Goal: Task Accomplishment & Management: Complete application form

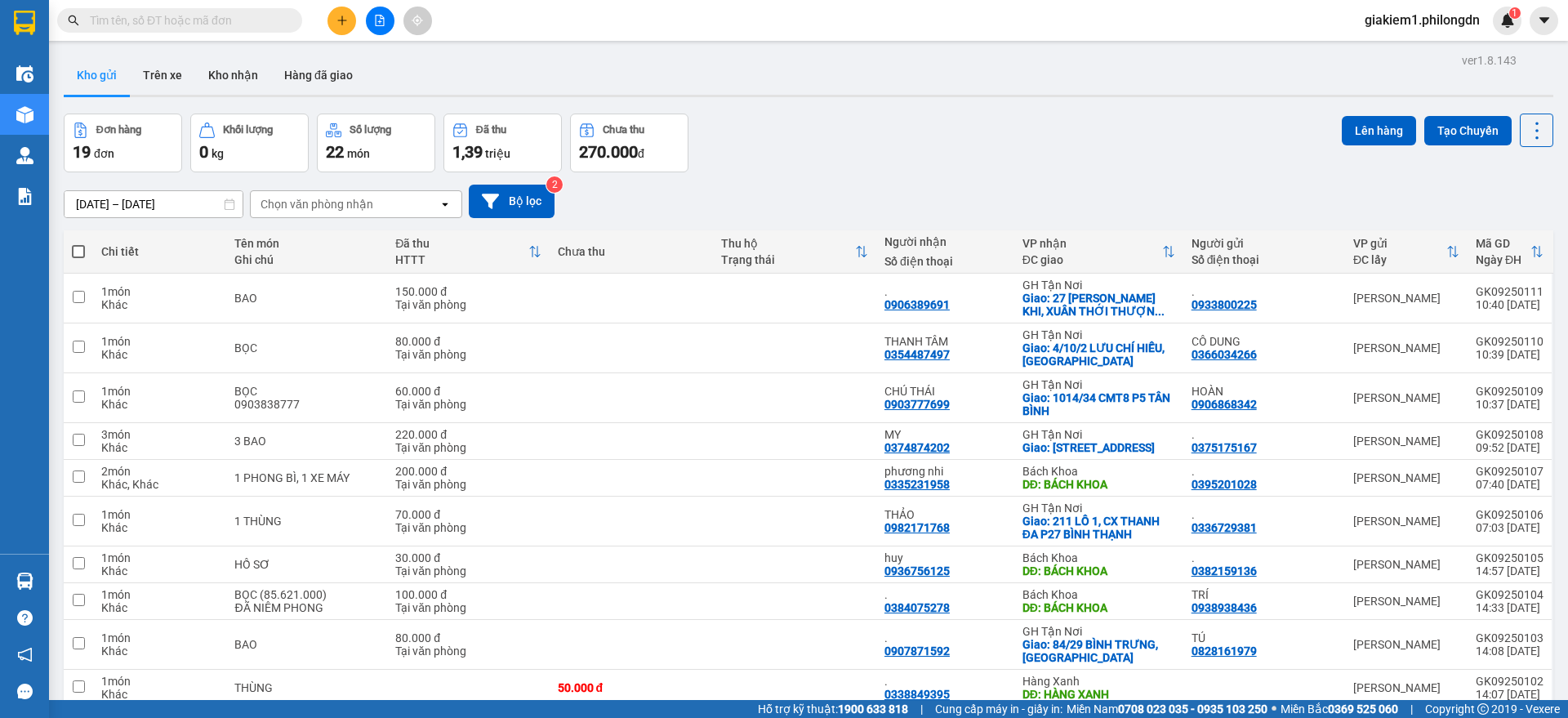
click at [346, 17] on icon "plus" at bounding box center [342, 20] width 11 height 11
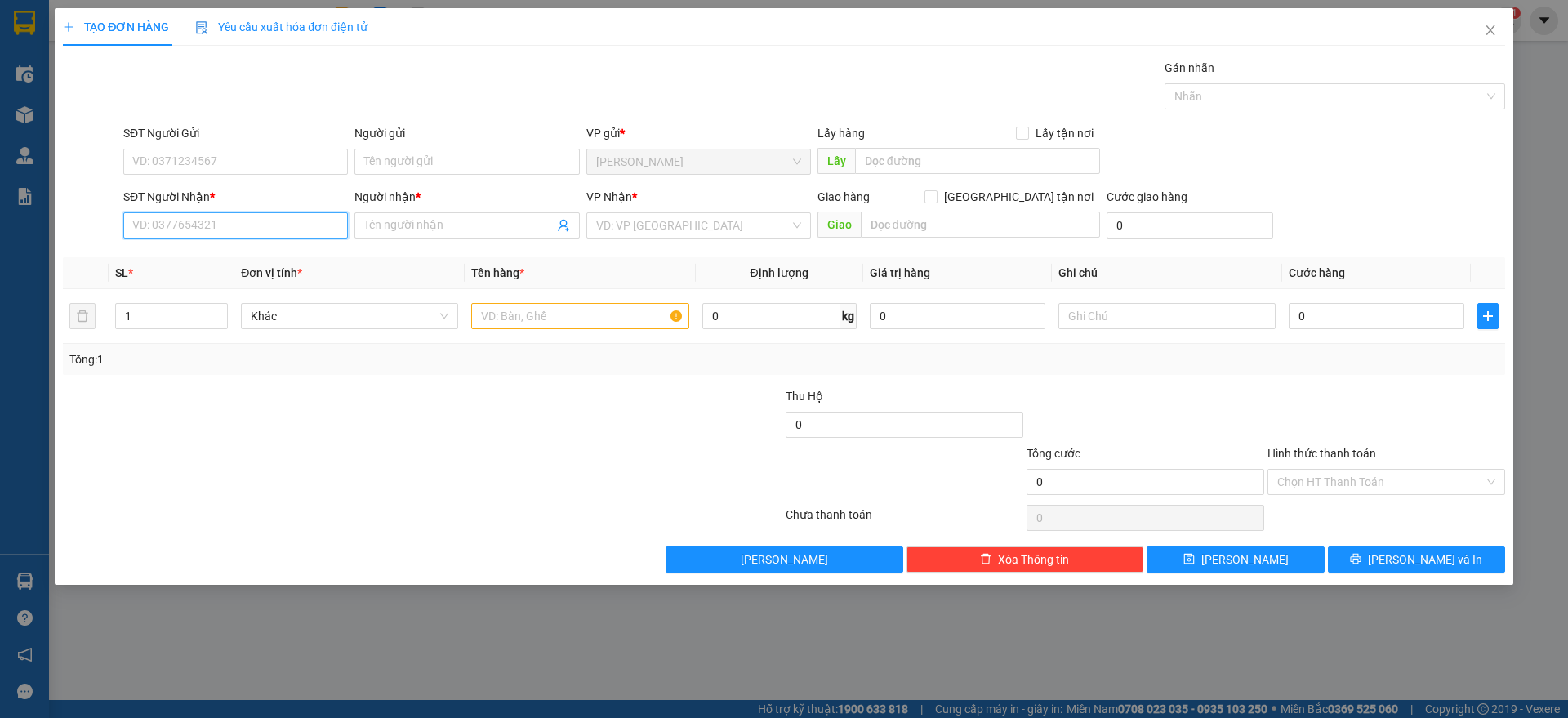
click at [259, 220] on input "SĐT Người Nhận *" at bounding box center [236, 226] width 225 height 27
paste input "0347547132"
type input "0347547132"
click at [394, 229] on input "Người nhận *" at bounding box center [459, 226] width 189 height 18
type input "."
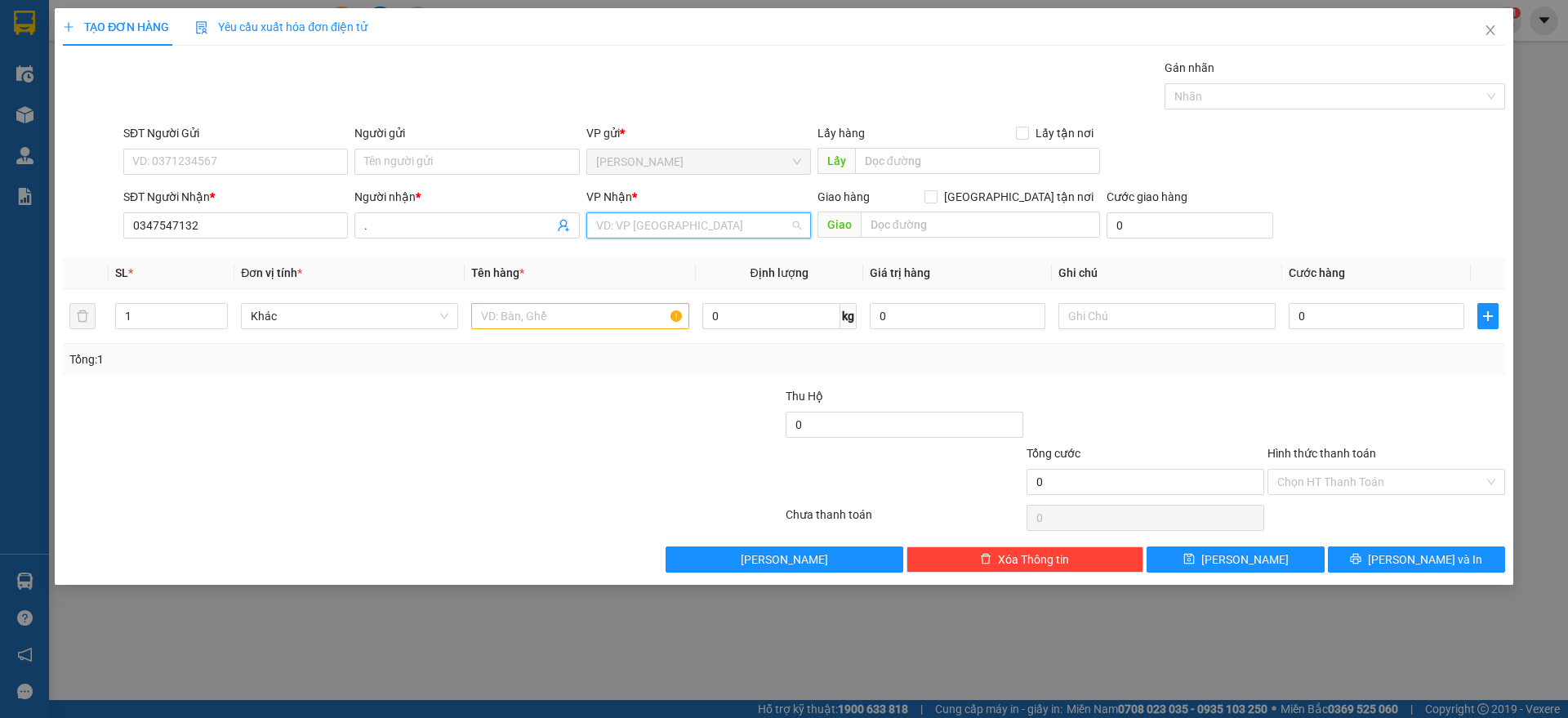
drag, startPoint x: 682, startPoint y: 218, endPoint x: 679, endPoint y: 281, distance: 63.1
click at [682, 220] on input "search" at bounding box center [693, 226] width 193 height 25
click at [629, 309] on div "Bách Khoa" at bounding box center [699, 311] width 205 height 18
click at [987, 215] on input "text" at bounding box center [980, 225] width 239 height 27
type input "b"
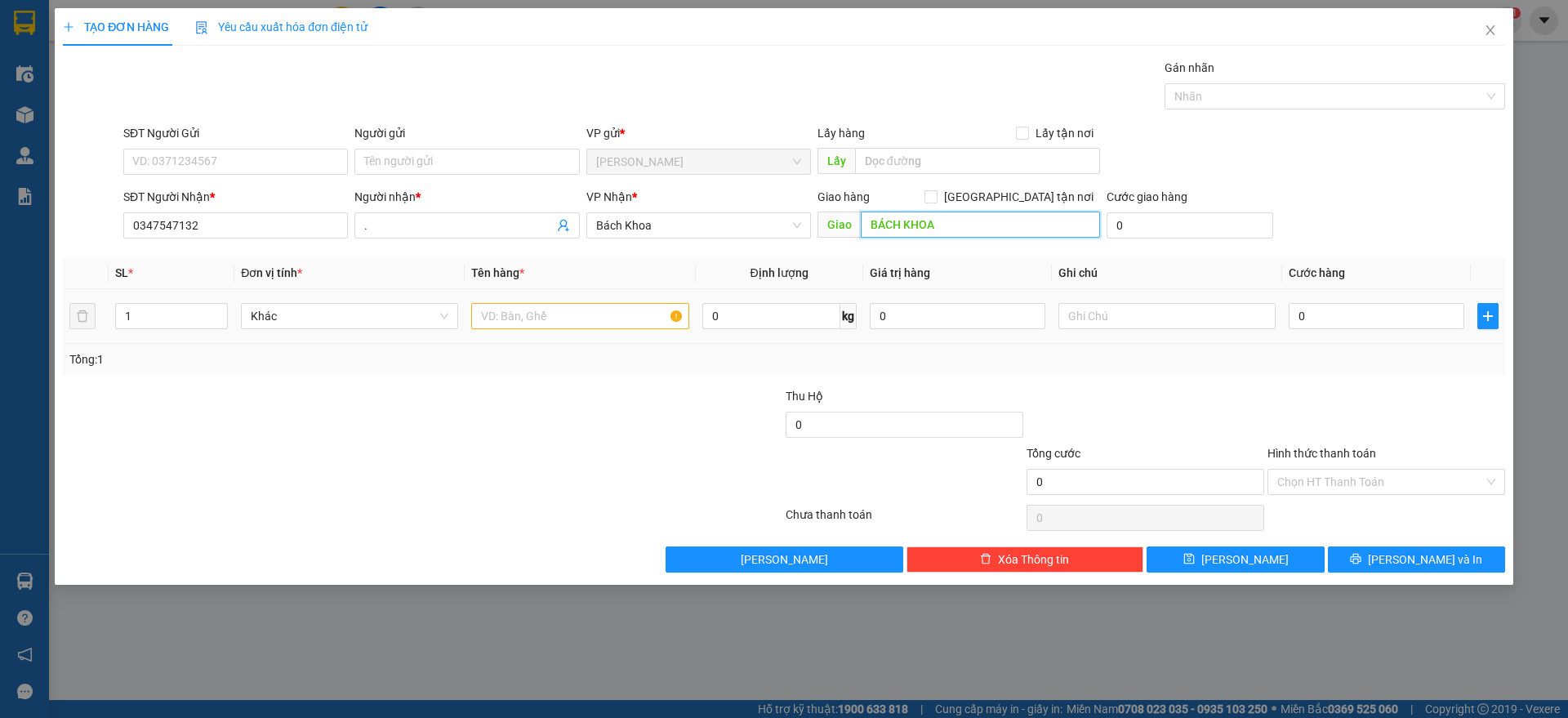
type input "BÁCH KHOA"
click at [566, 312] on input "text" at bounding box center [579, 316] width 217 height 27
type input "XE MÁY"
click at [1392, 316] on input "0" at bounding box center [1376, 316] width 176 height 27
type input "2"
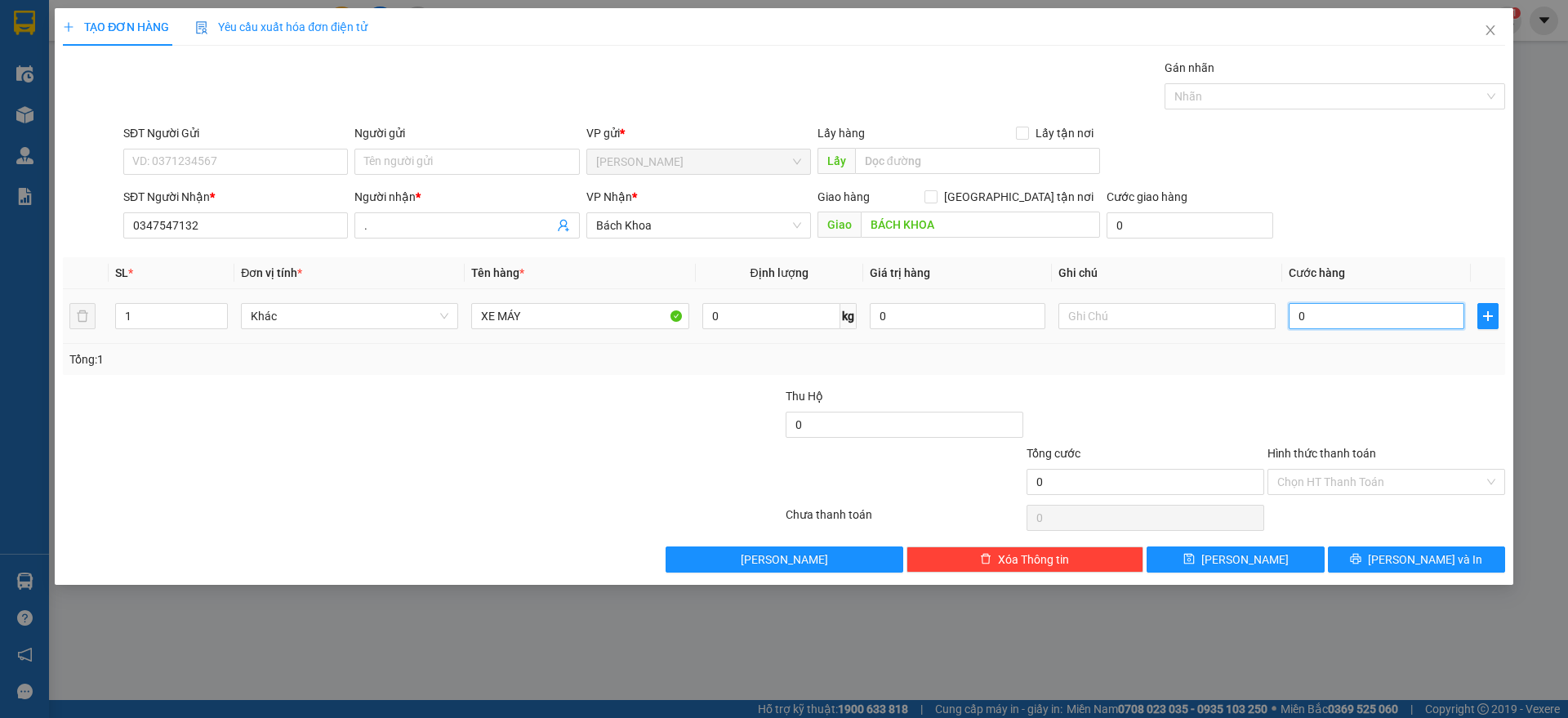
type input "2"
type input "20"
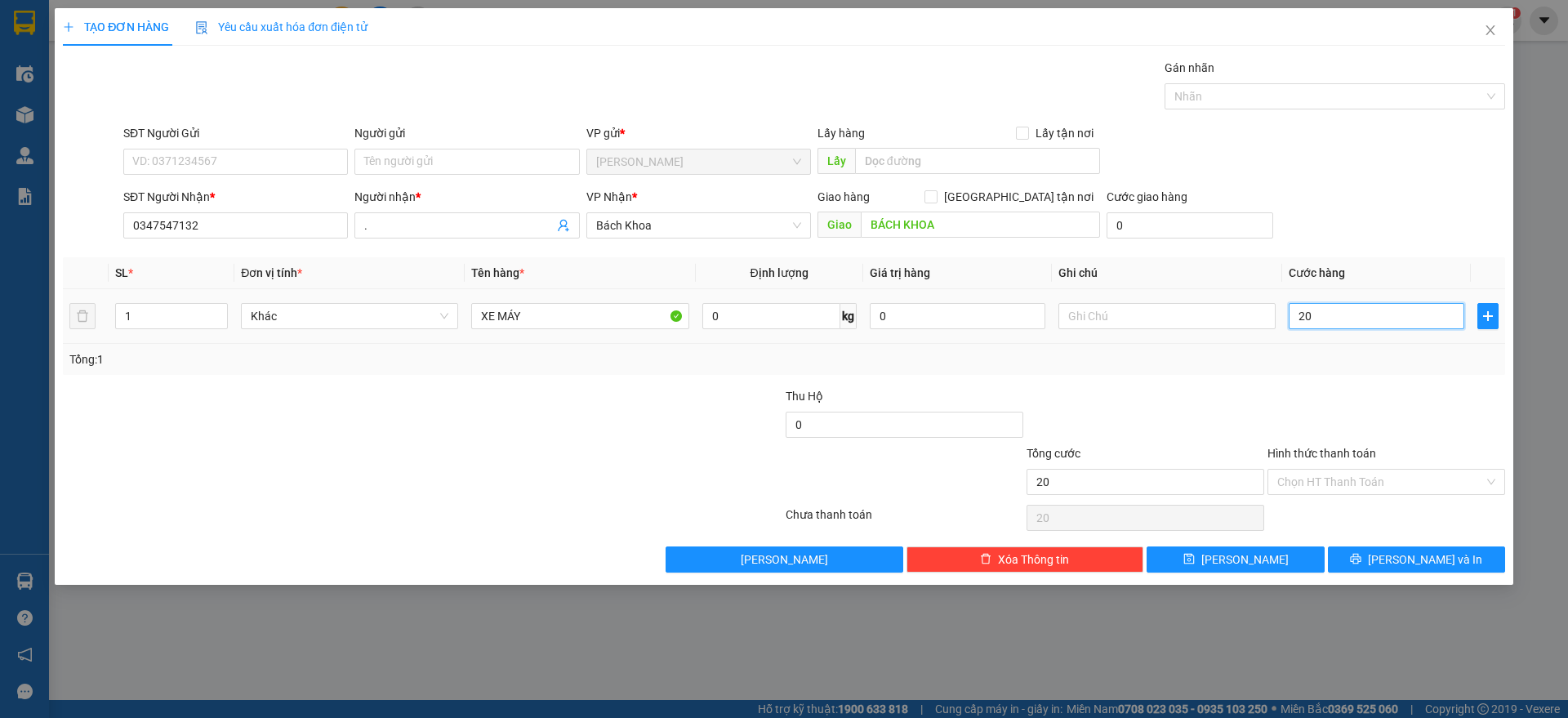
type input "200"
type input "2.000"
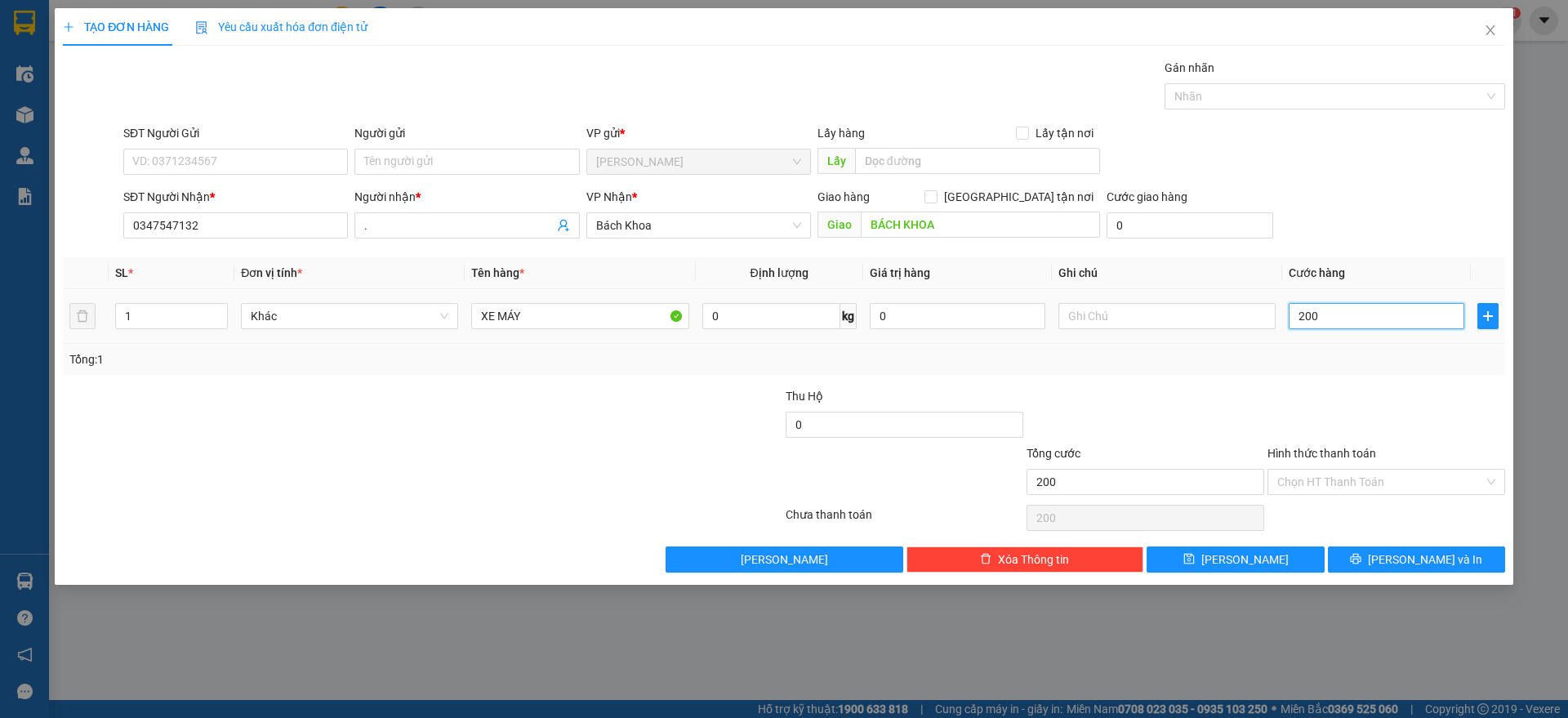
type input "2.000"
type input "20.000"
type input "200.000"
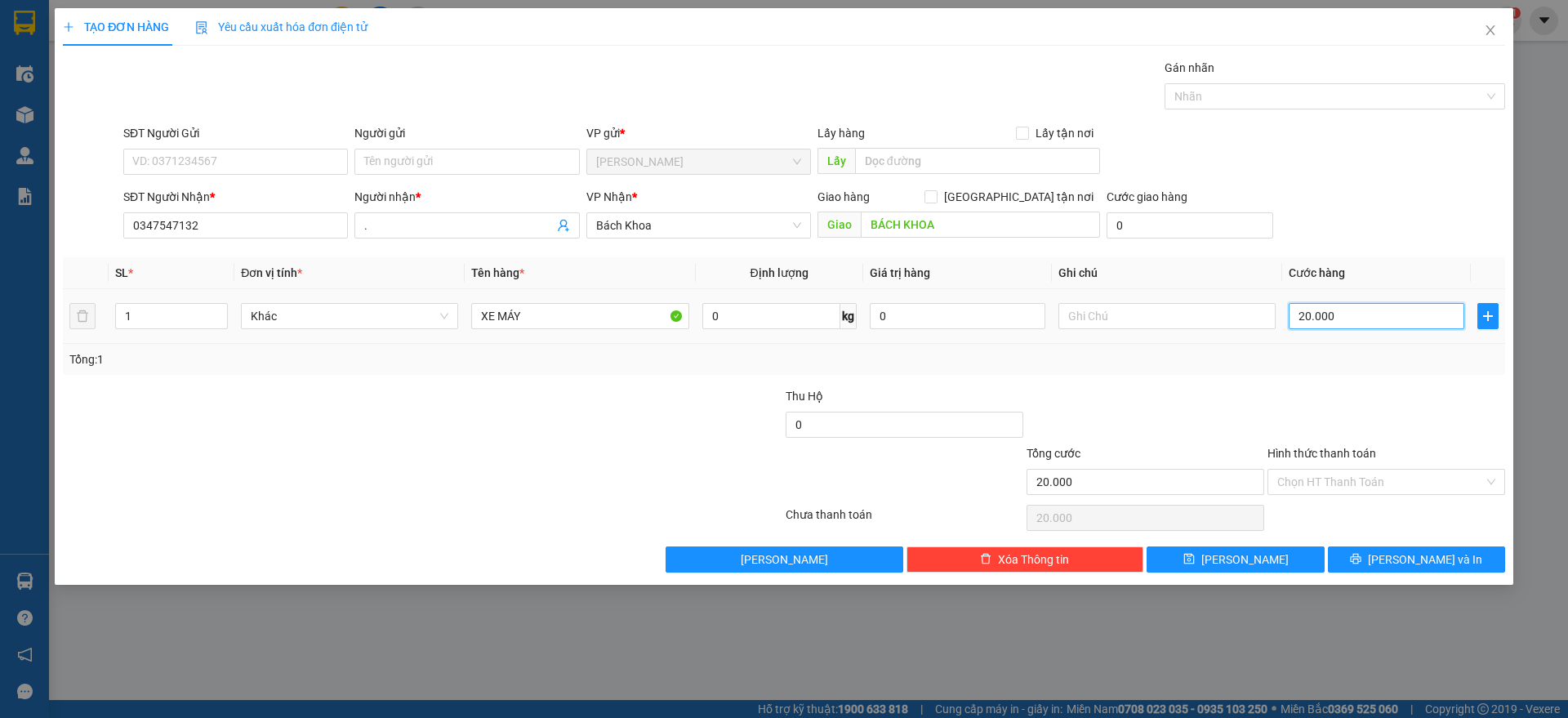
type input "200.000"
click at [1362, 559] on icon "printer" at bounding box center [1356, 559] width 11 height 11
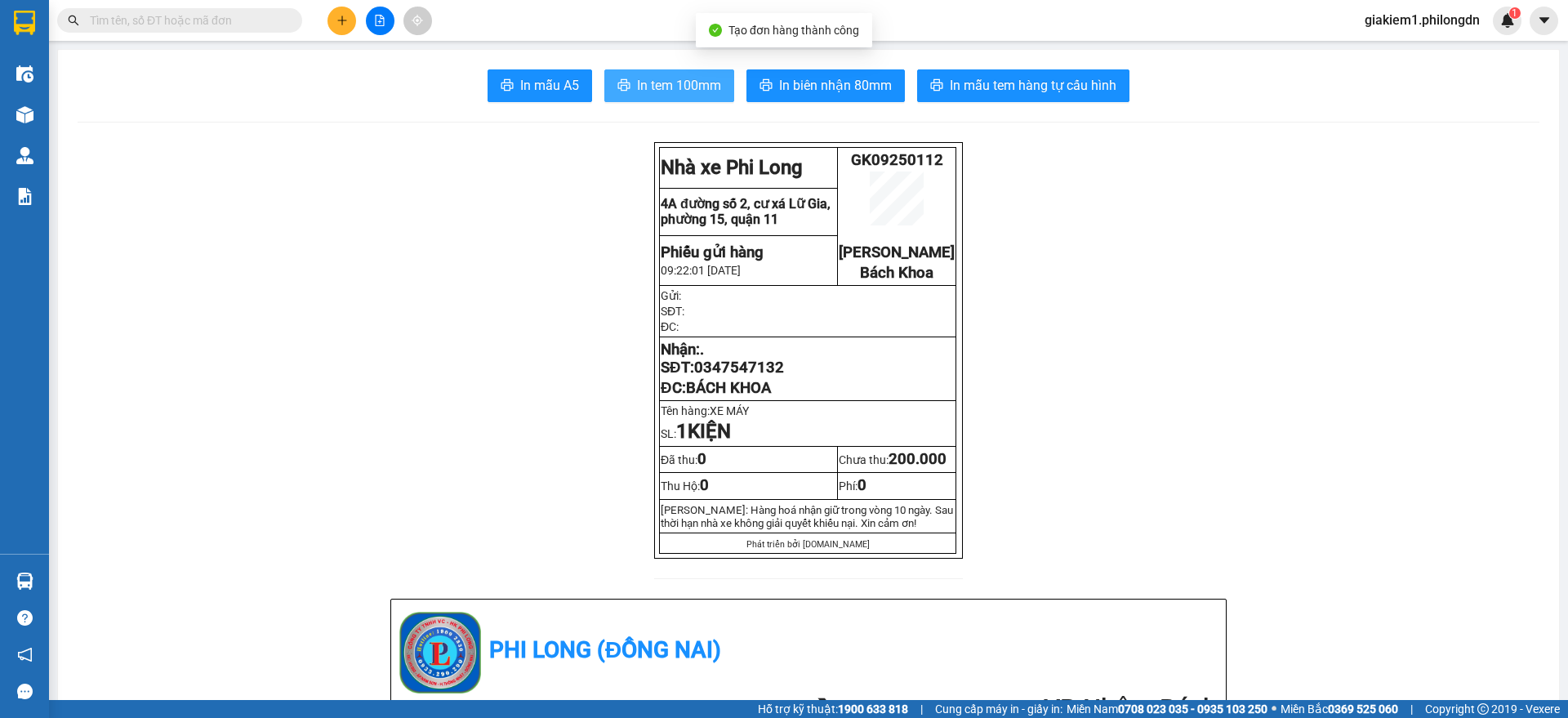
click at [668, 72] on button "In tem 100mm" at bounding box center [670, 86] width 130 height 33
click at [348, 19] on button at bounding box center [341, 20] width 28 height 28
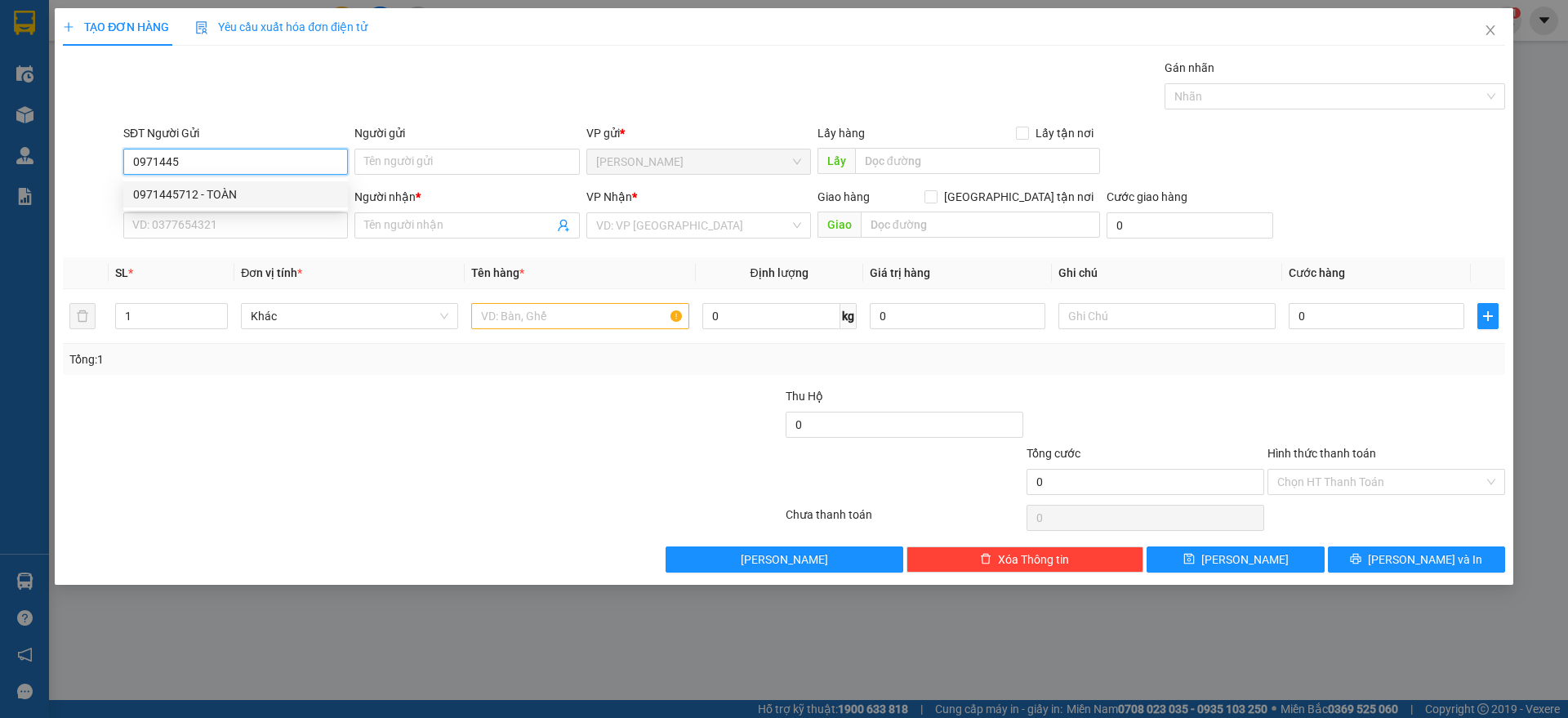
click at [323, 192] on div "0971445712 - TOÀN" at bounding box center [236, 194] width 205 height 18
type input "0971445712"
type input "TOÀN"
type input "0907378756"
type input "."
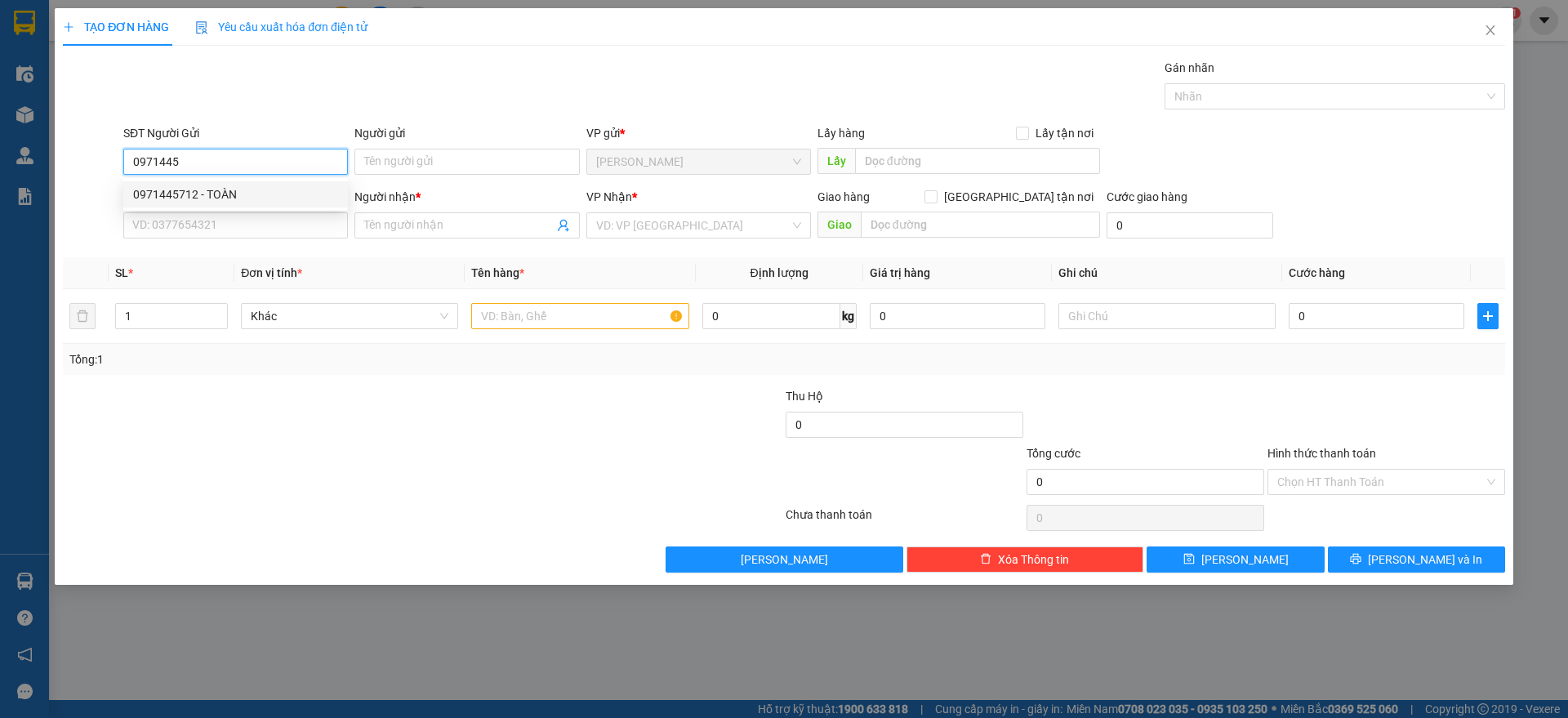
checkbox input "true"
type input "20 ĐƯỜNG 6, [GEOGRAPHIC_DATA]"
type input "5.300.000"
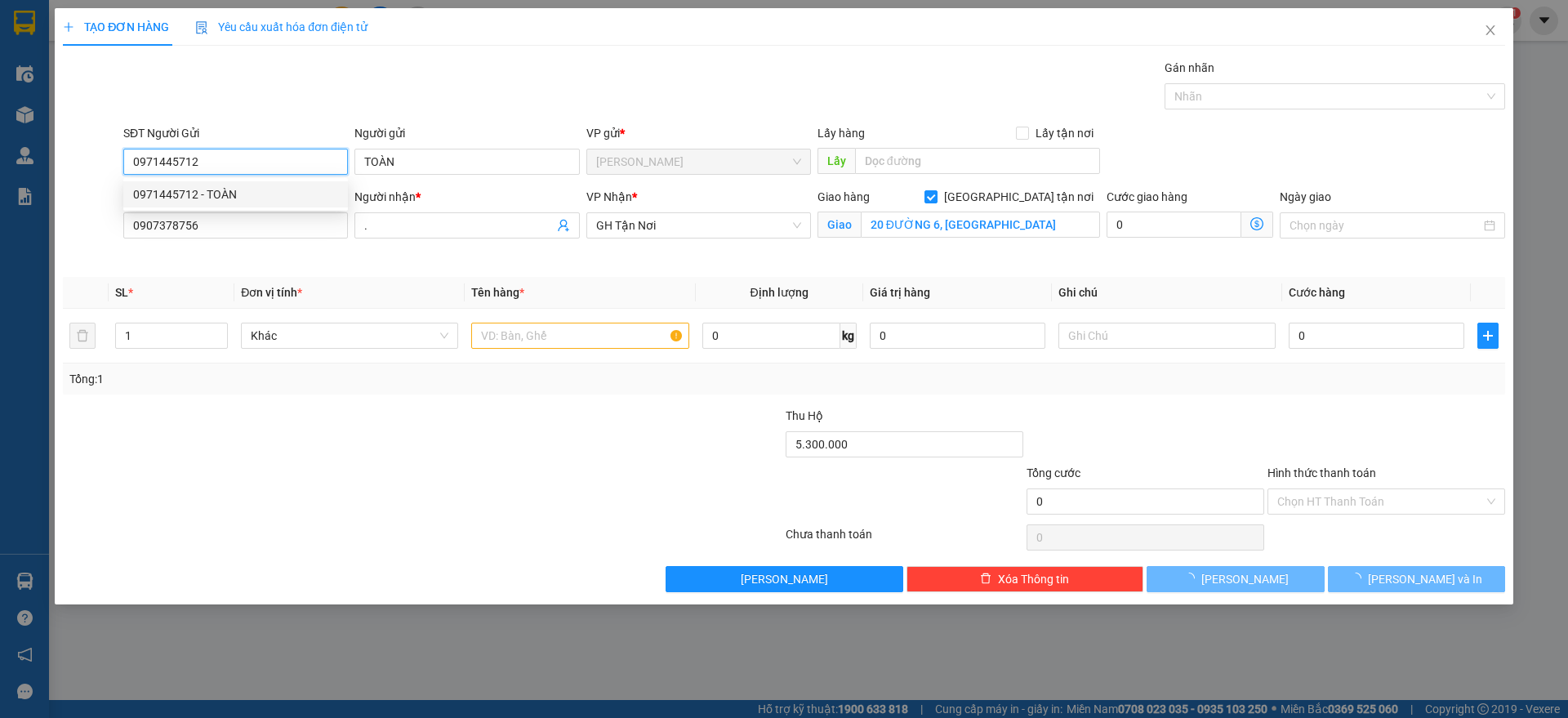
type input "100.000"
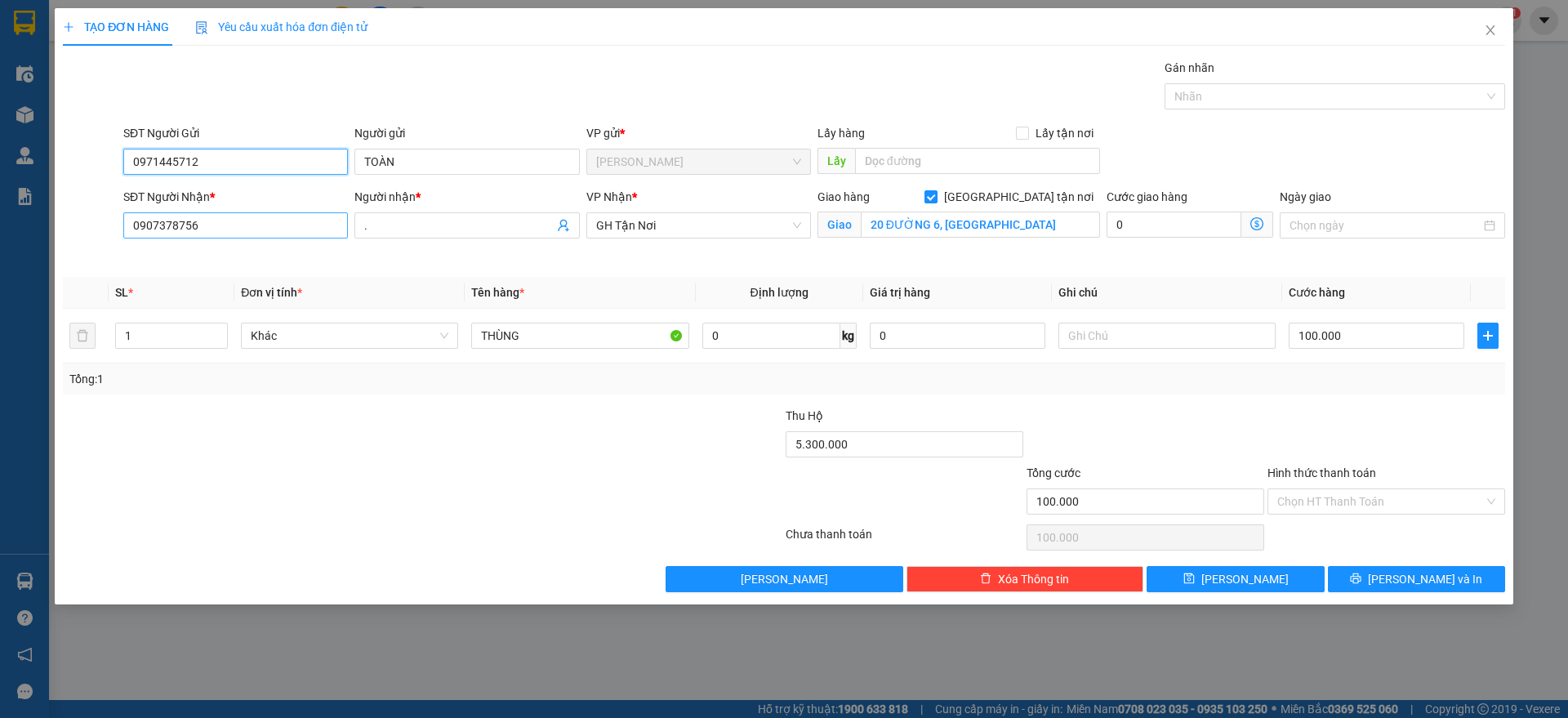
type input "0971445712"
click at [293, 215] on input "0907378756" at bounding box center [236, 226] width 225 height 27
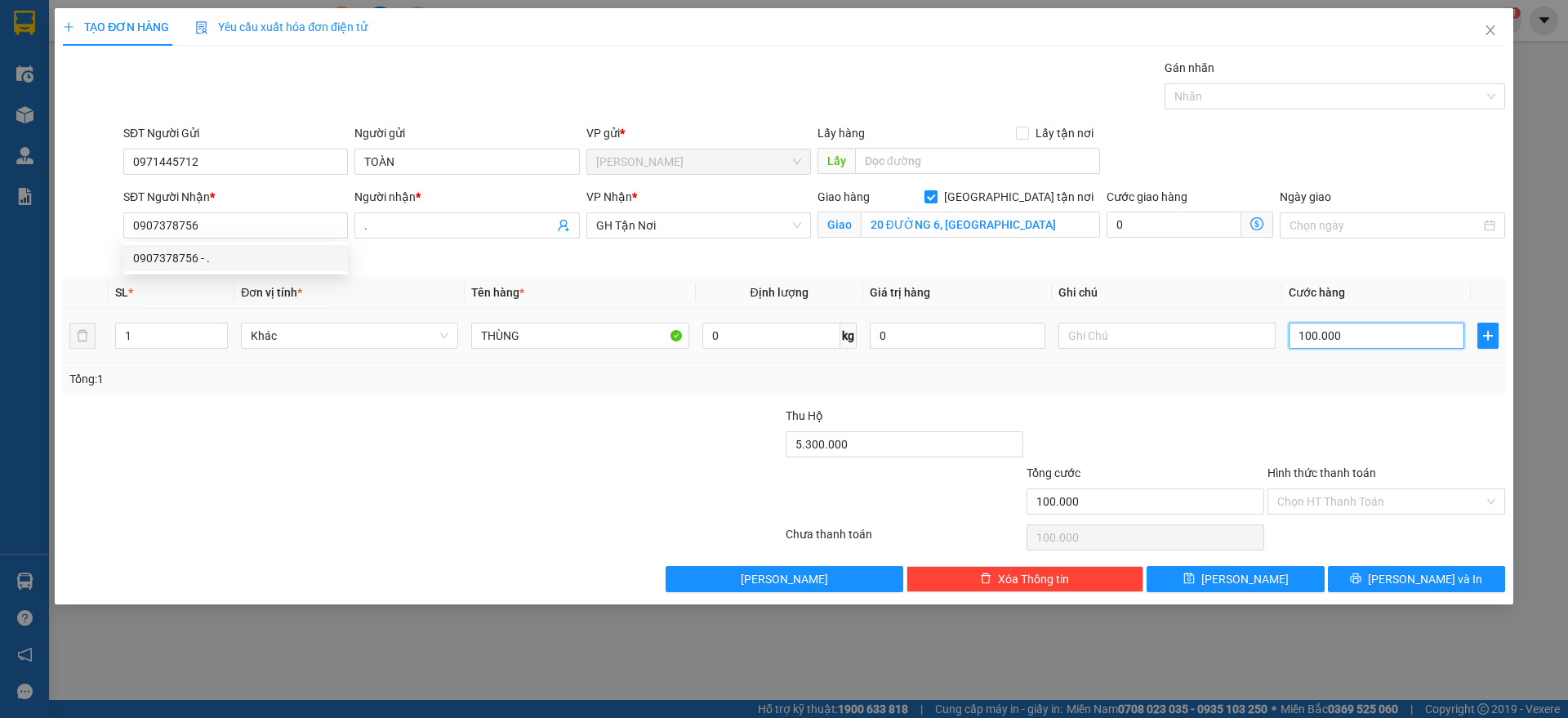
click at [1383, 348] on input "100.000" at bounding box center [1376, 336] width 176 height 27
type input "4"
type input "40"
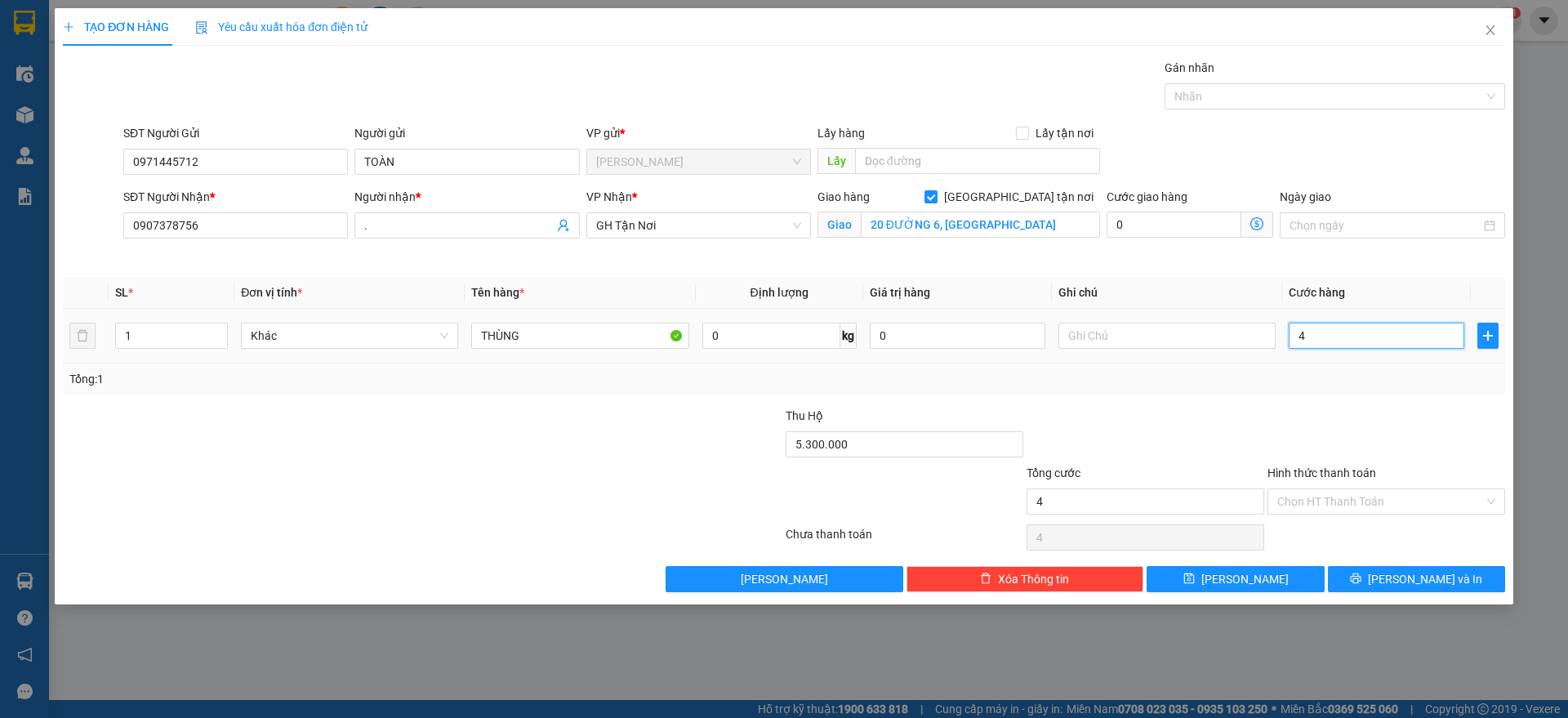
type input "40"
type input "400"
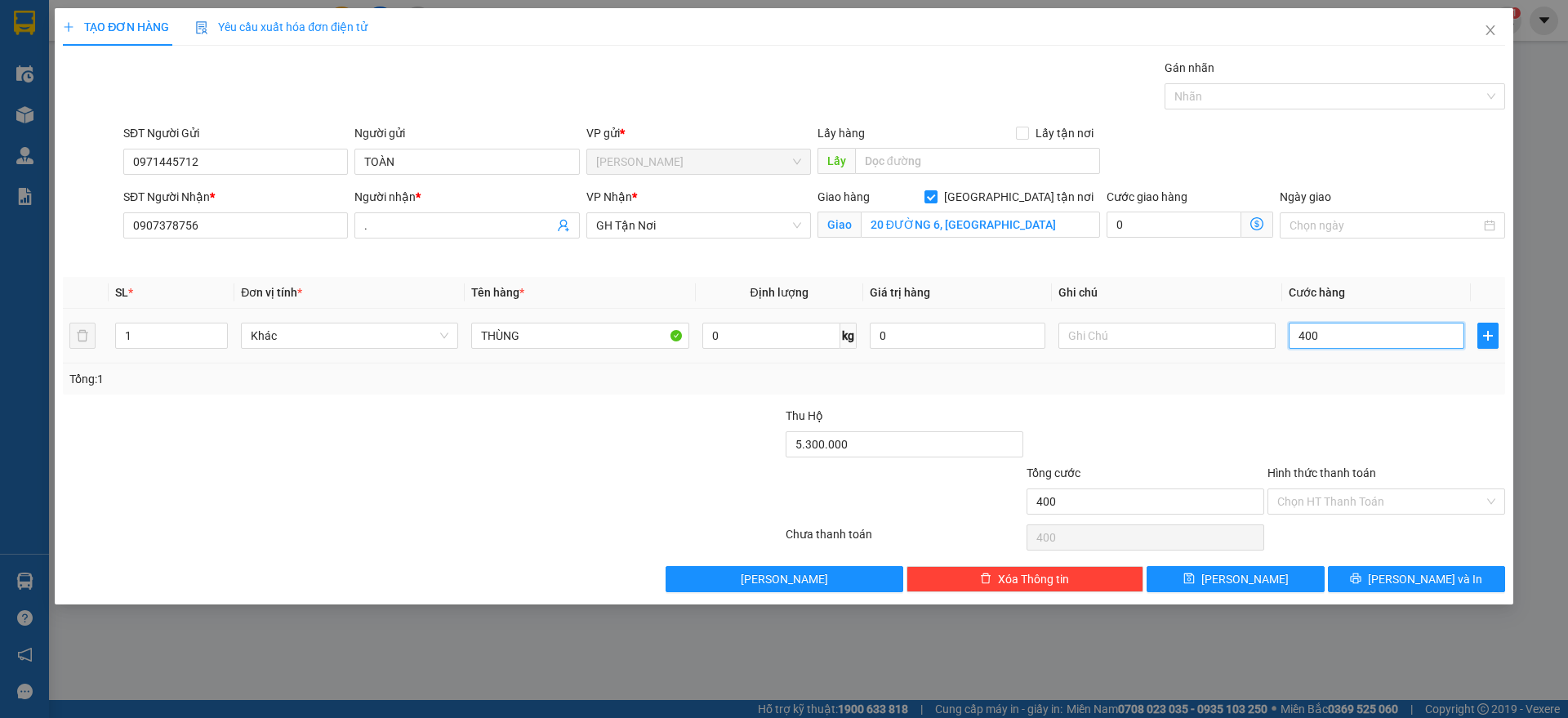
type input "4.000"
type input "40.000"
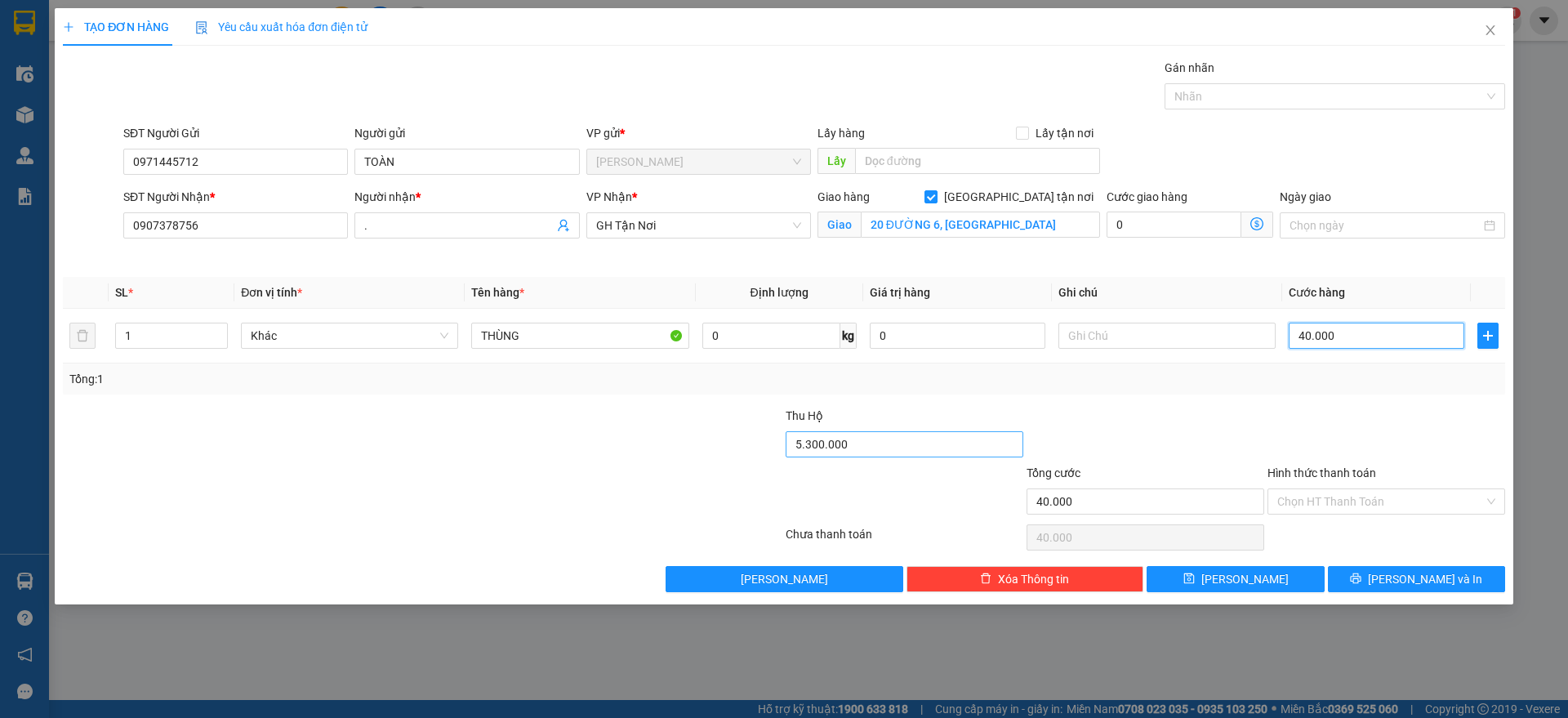
type input "40.000"
click at [880, 435] on input "5.300.000" at bounding box center [904, 445] width 237 height 27
type input "0"
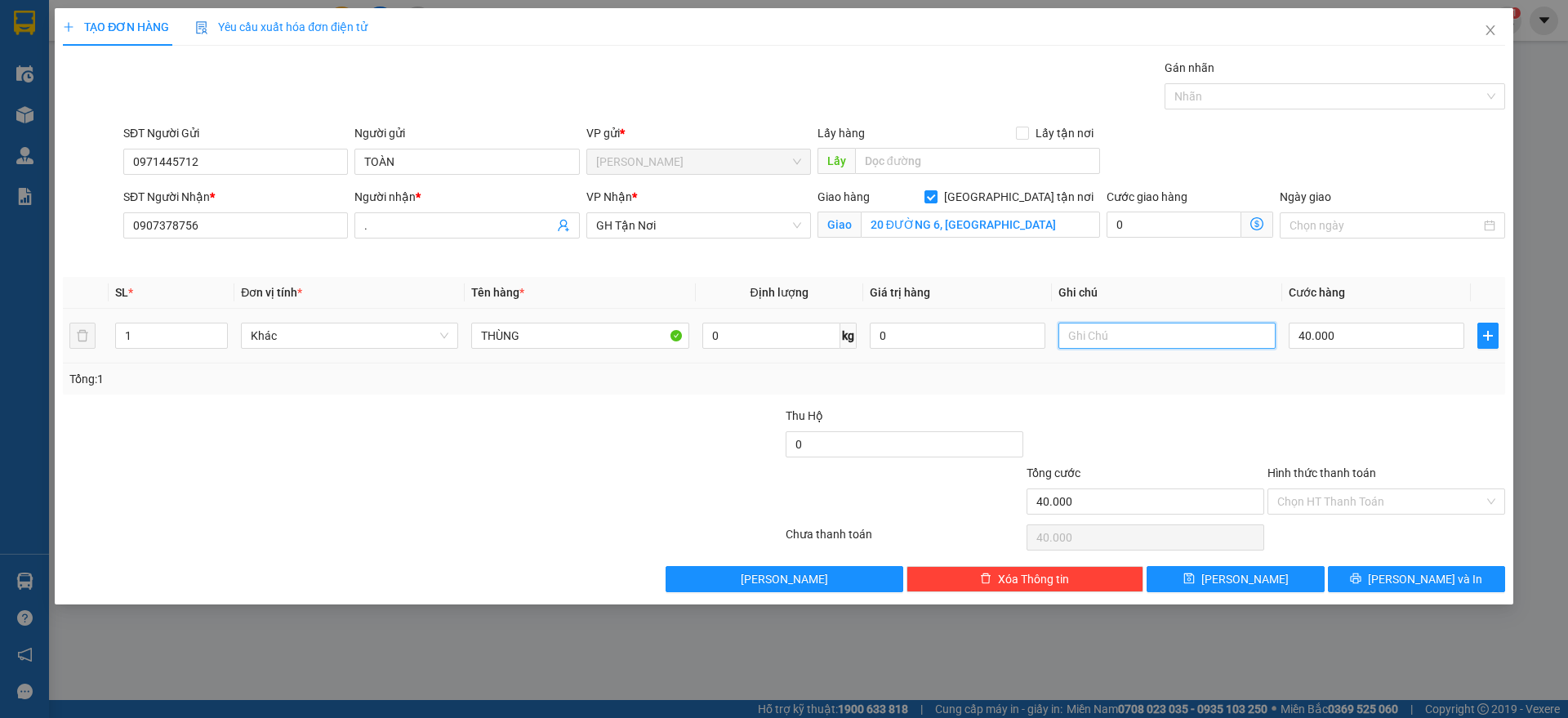
click at [1120, 346] on input "text" at bounding box center [1167, 336] width 217 height 27
type input "xe ôm ng nhận trả"
click at [1365, 498] on input "Hình thức thanh toán" at bounding box center [1381, 502] width 207 height 25
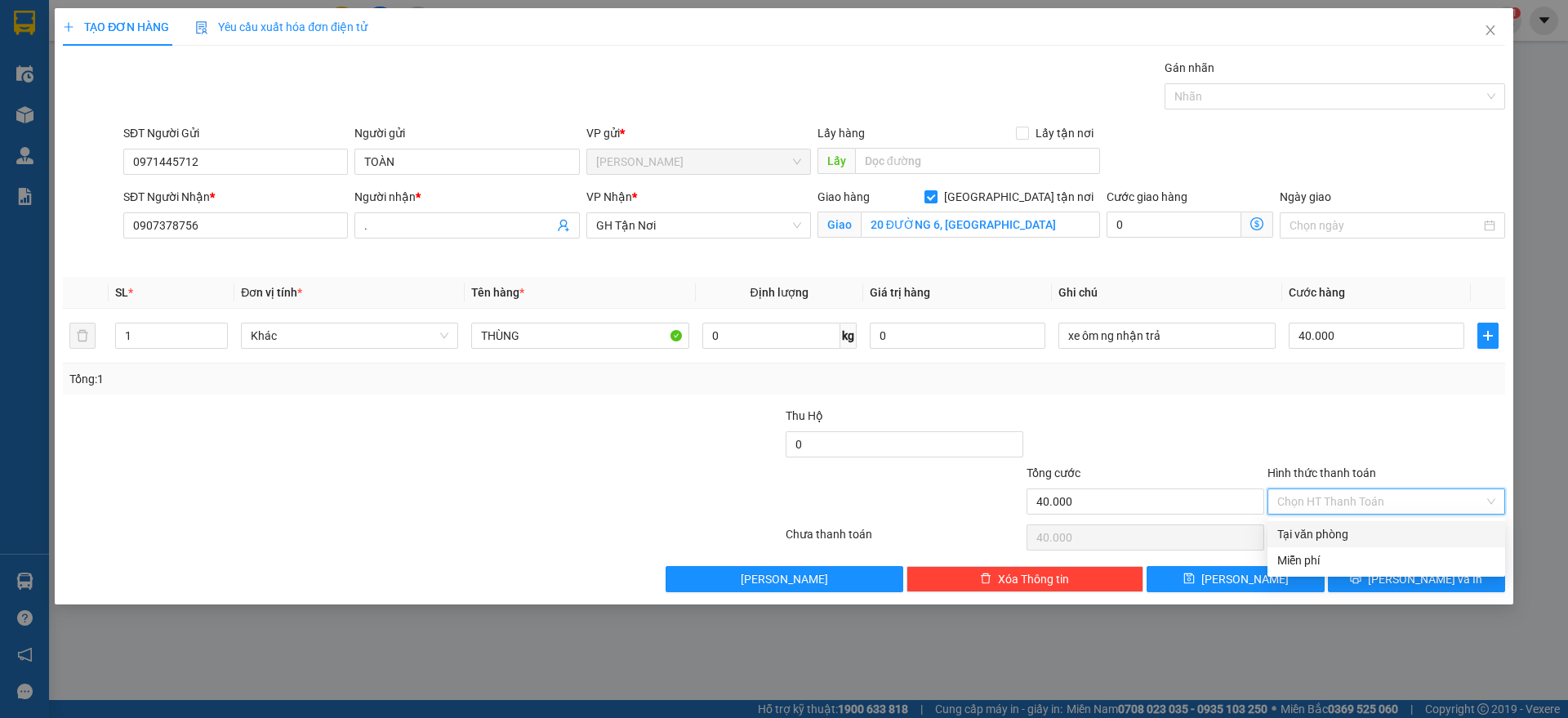
click at [1349, 527] on div "Tại văn phòng" at bounding box center [1387, 535] width 218 height 18
type input "0"
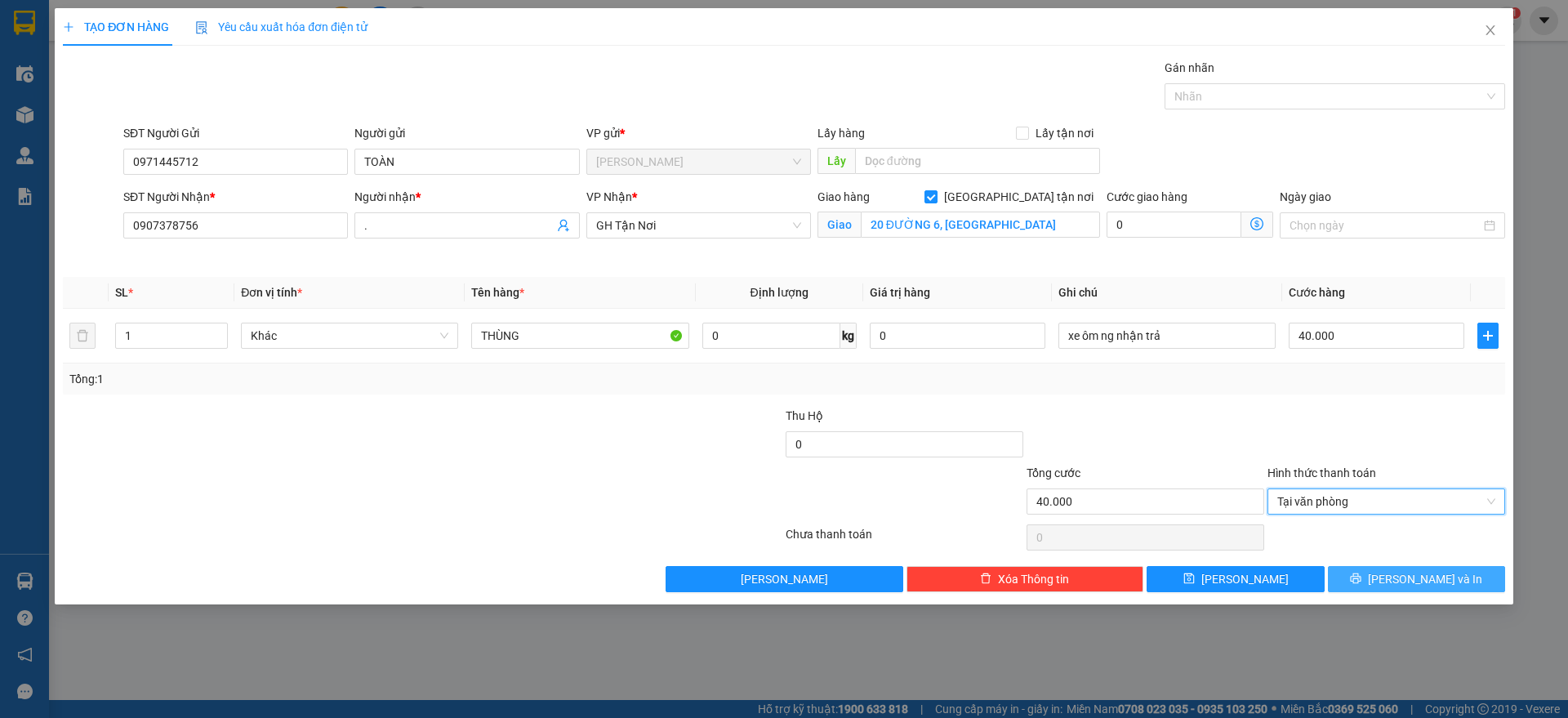
click at [1374, 582] on button "[PERSON_NAME] và In" at bounding box center [1416, 580] width 177 height 27
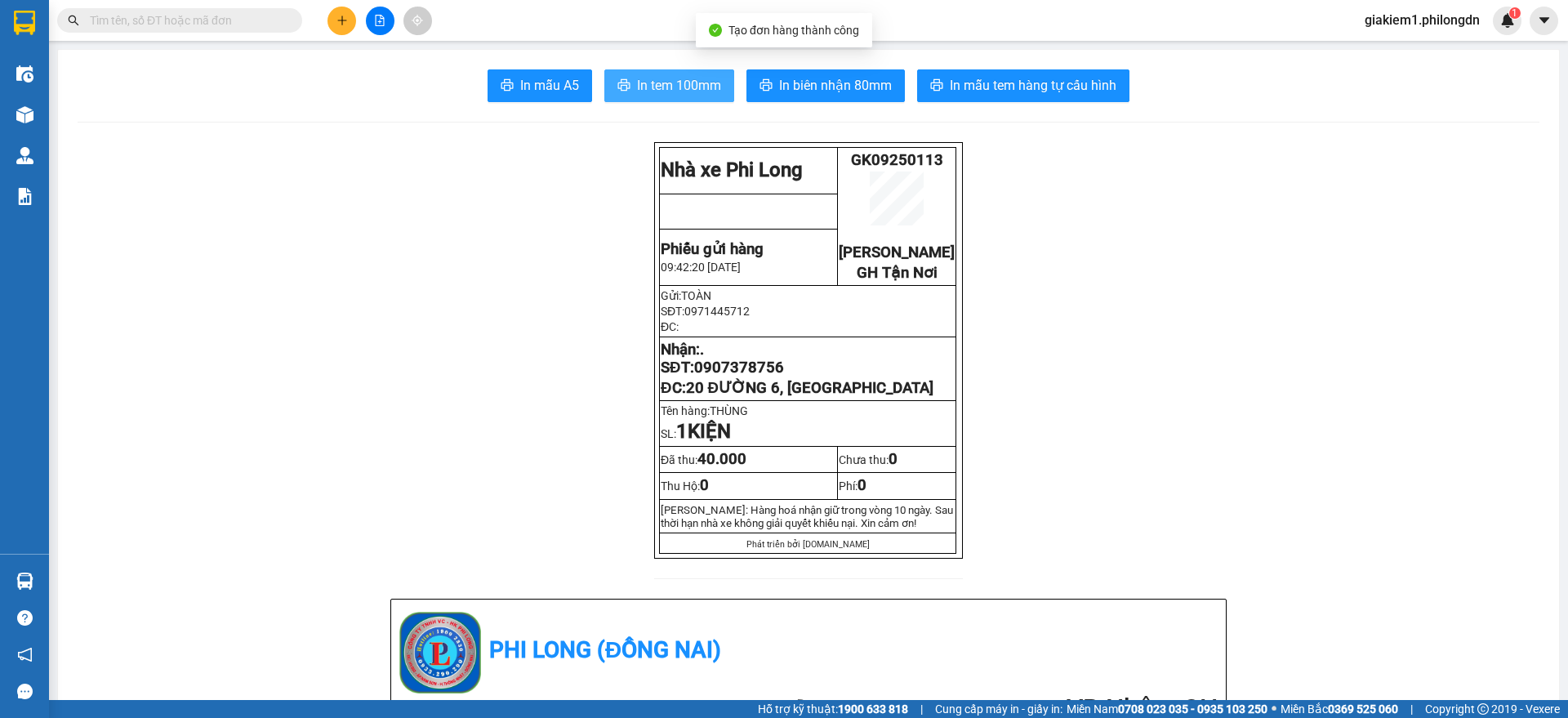
click at [693, 94] on span "In tem 100mm" at bounding box center [679, 85] width 84 height 20
click at [913, 397] on span "20 ĐƯỜNG 6, [GEOGRAPHIC_DATA]" at bounding box center [810, 389] width 247 height 18
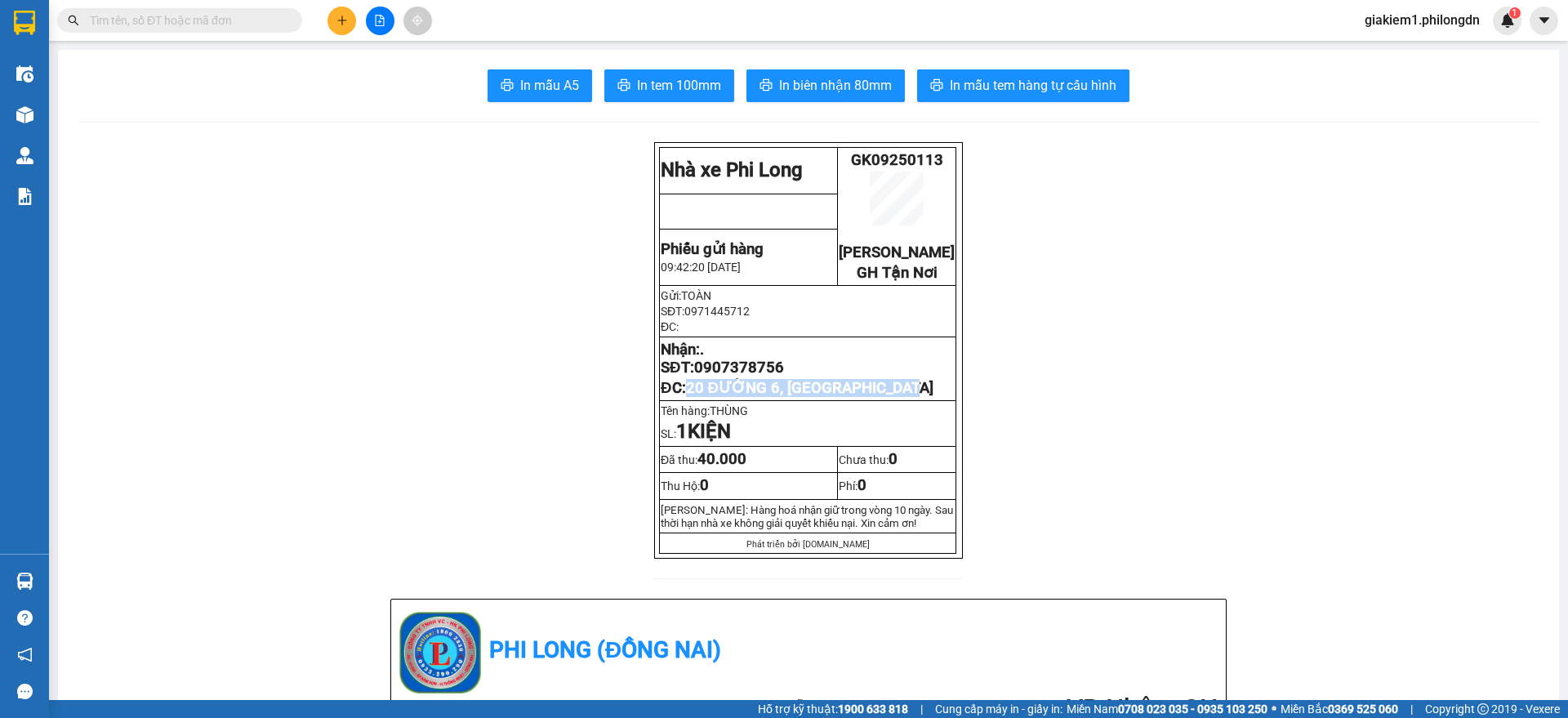
drag, startPoint x: 931, startPoint y: 417, endPoint x: 685, endPoint y: 420, distance: 246.0
click at [685, 397] on p "ĐC: 20 ĐƯỜNG 6, [GEOGRAPHIC_DATA]" at bounding box center [807, 389] width 294 height 18
copy span "20 ĐƯỜNG 6, [GEOGRAPHIC_DATA]"
click at [739, 370] on p "Nhận: . SĐT: 0907378756" at bounding box center [807, 359] width 294 height 36
click at [735, 377] on span "0907378756" at bounding box center [740, 368] width 90 height 18
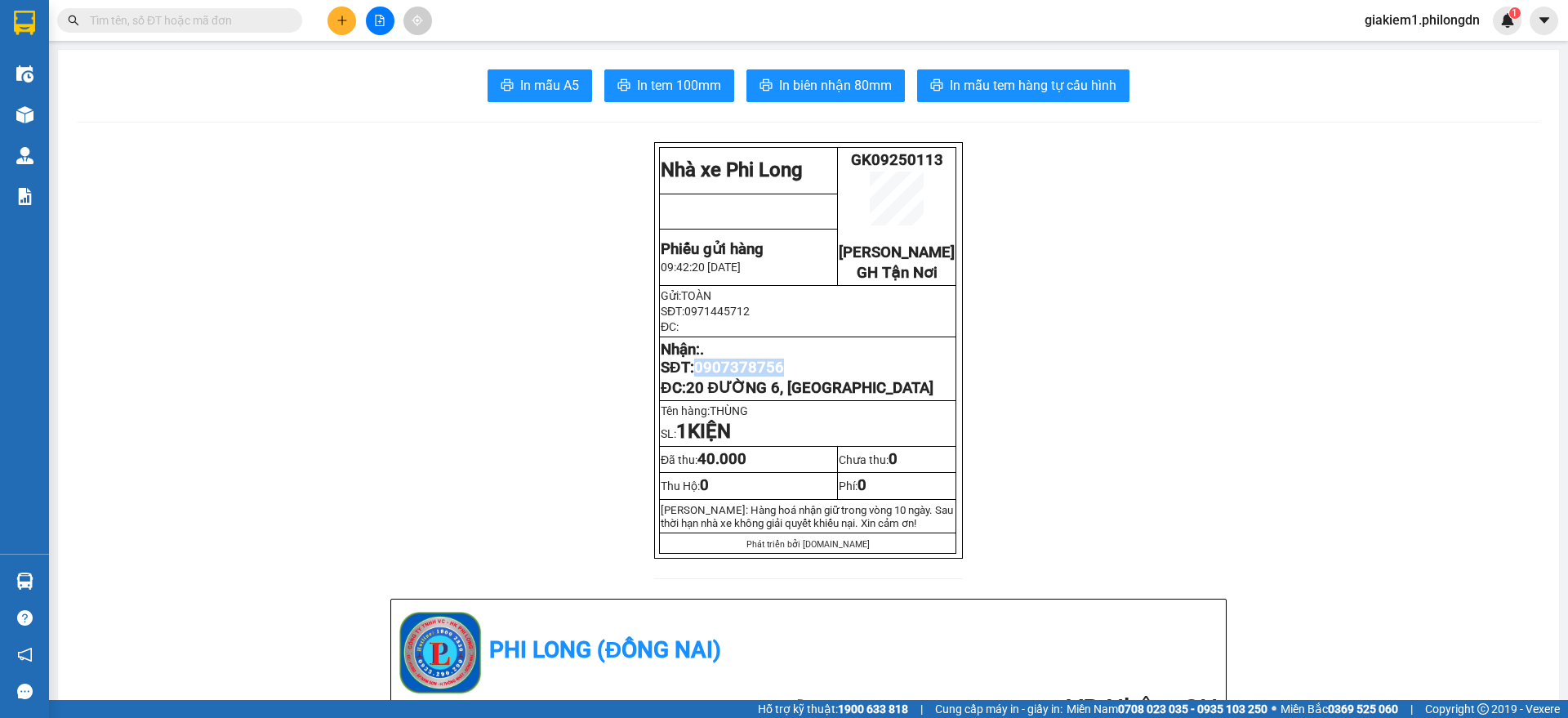
click at [735, 377] on span "0907378756" at bounding box center [740, 368] width 90 height 18
copy span "0907378756"
